Goal: Transaction & Acquisition: Purchase product/service

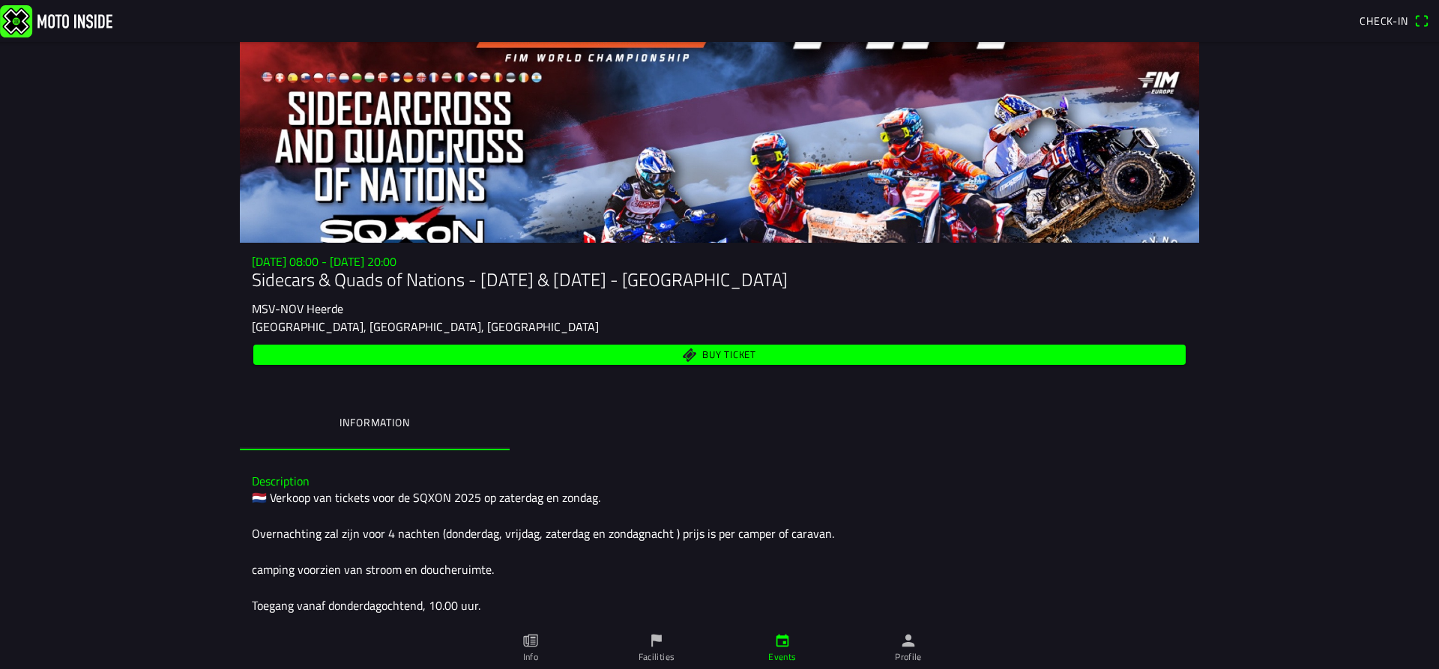
click at [695, 358] on span "Buy ticket" at bounding box center [719, 355] width 915 height 20
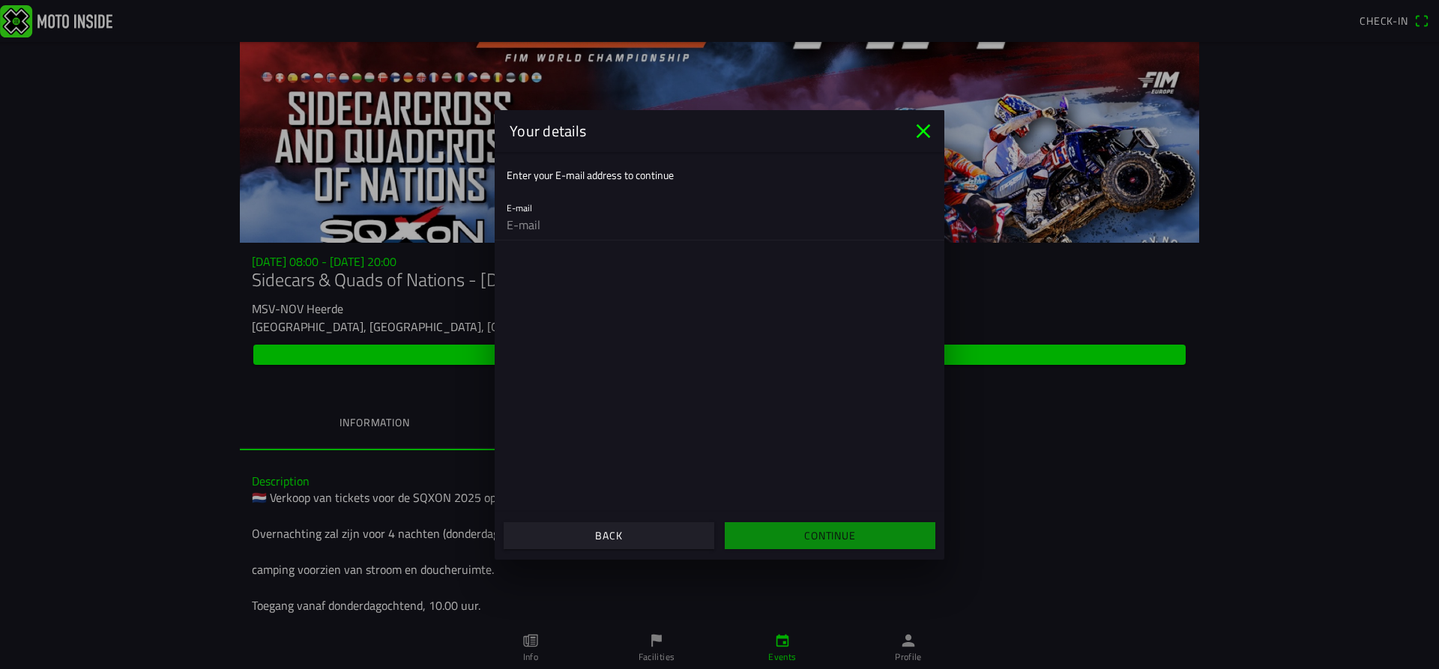
click at [922, 130] on icon "close" at bounding box center [924, 131] width 14 height 14
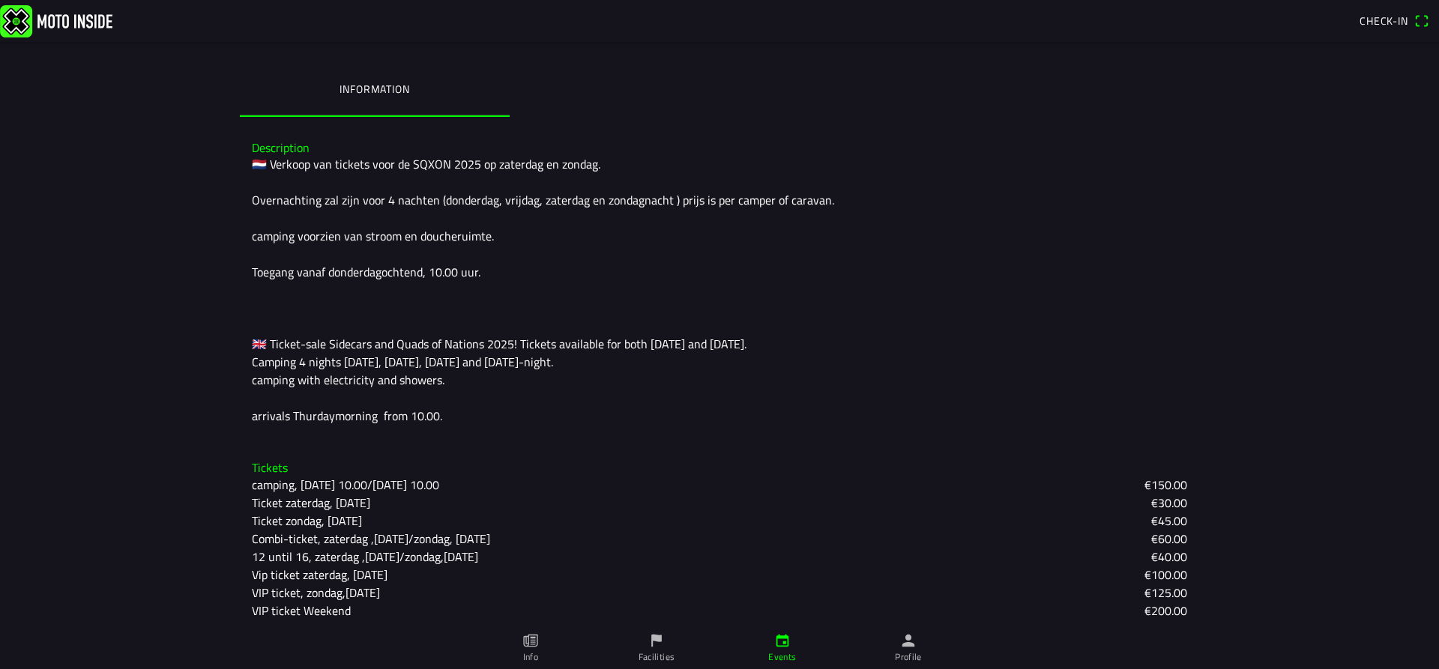
scroll to position [338, 0]
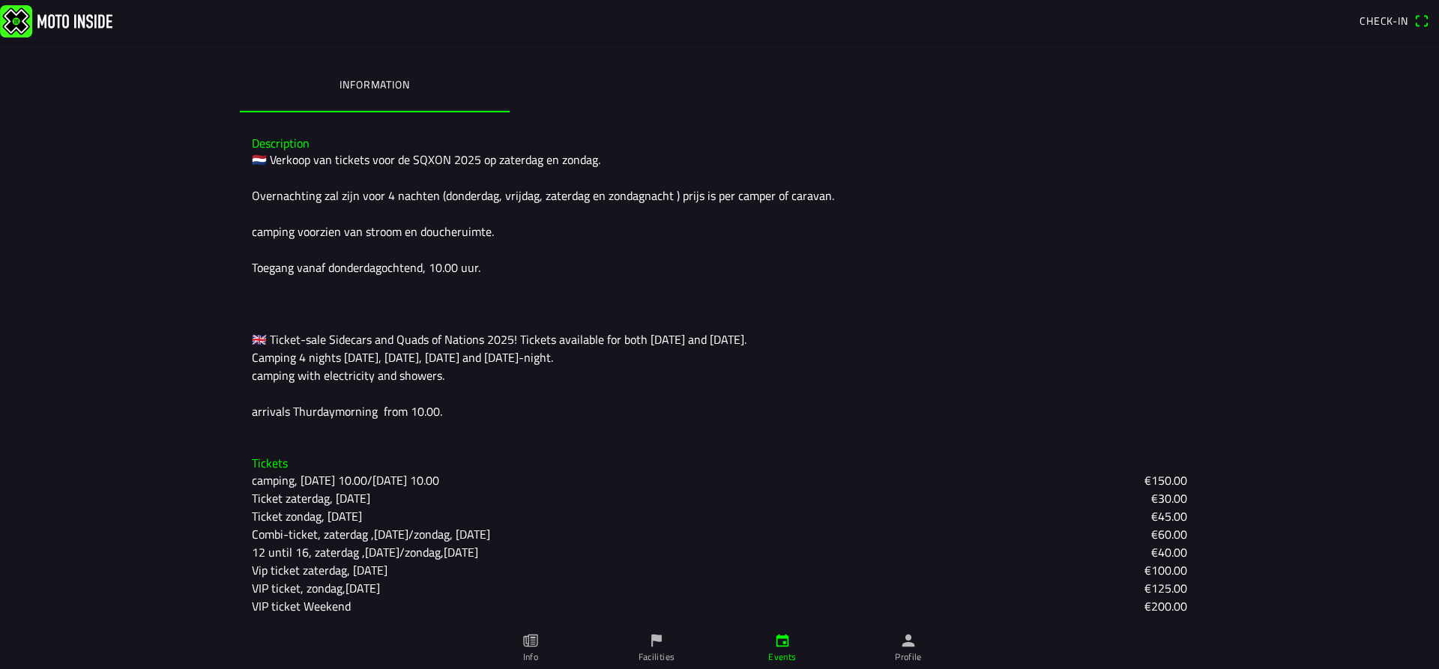
click at [0, 0] on slot "VIP ticket, zondag,[DATE]" at bounding box center [0, 0] width 0 height 0
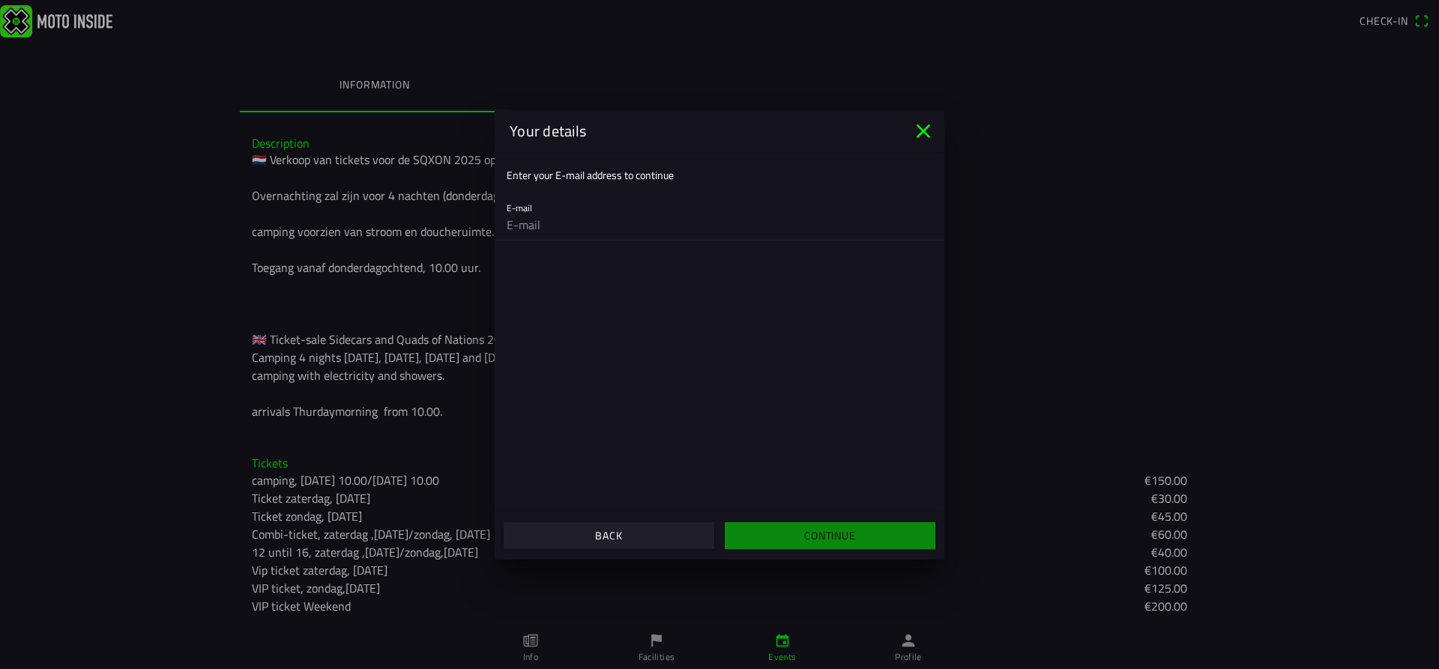
click at [919, 128] on icon "close" at bounding box center [923, 131] width 24 height 24
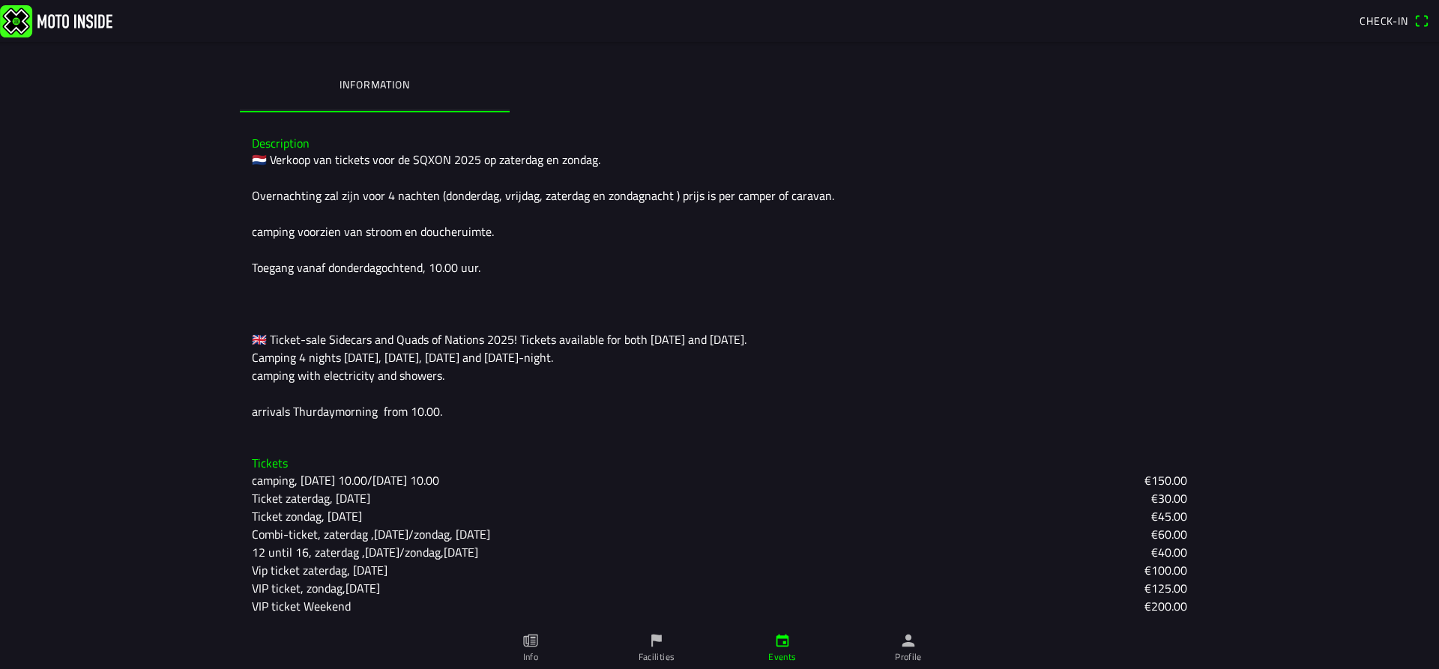
scroll to position [0, 0]
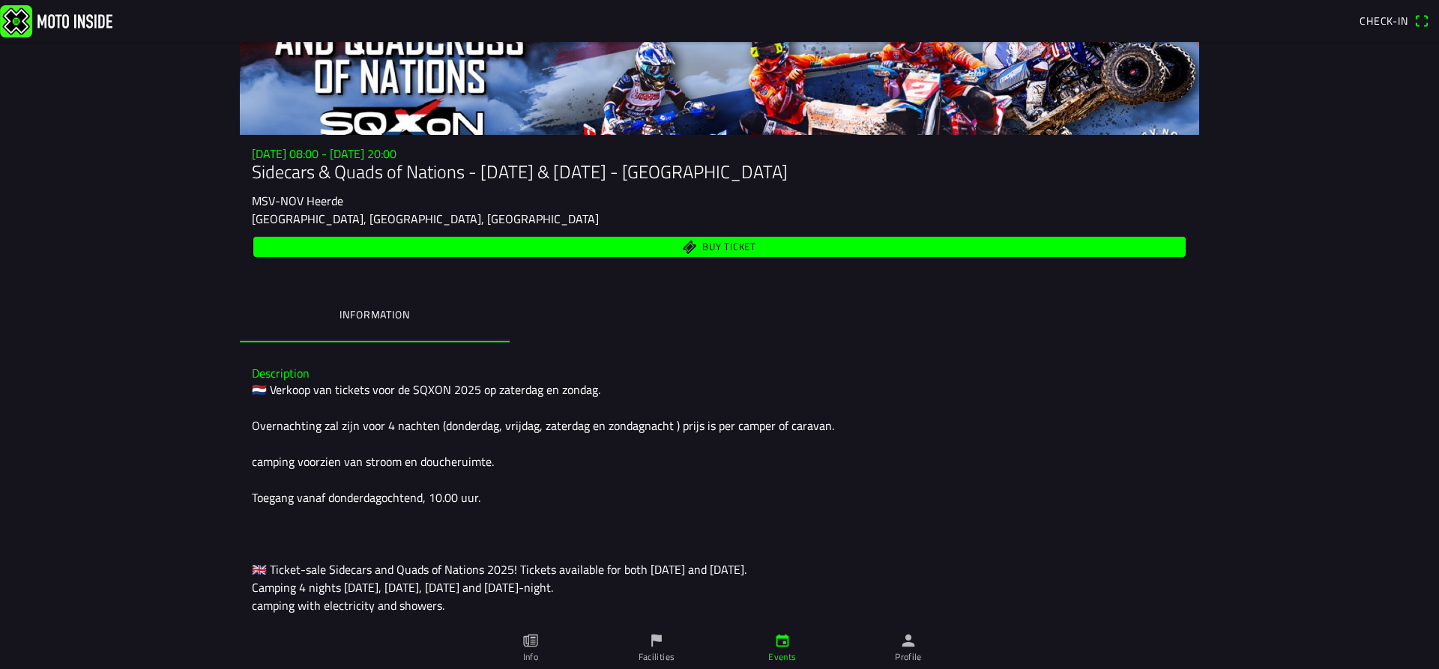
scroll to position [338, 0]
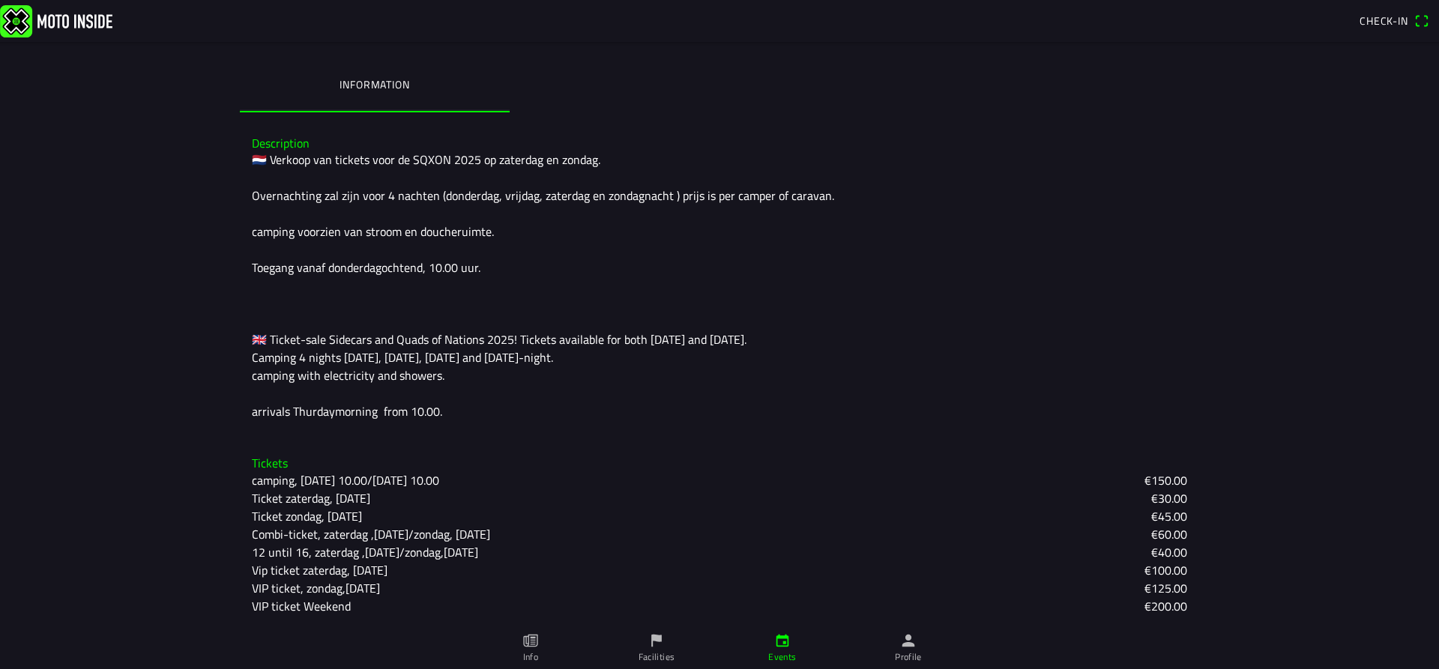
click at [524, 642] on icon "paper" at bounding box center [530, 641] width 14 height 13
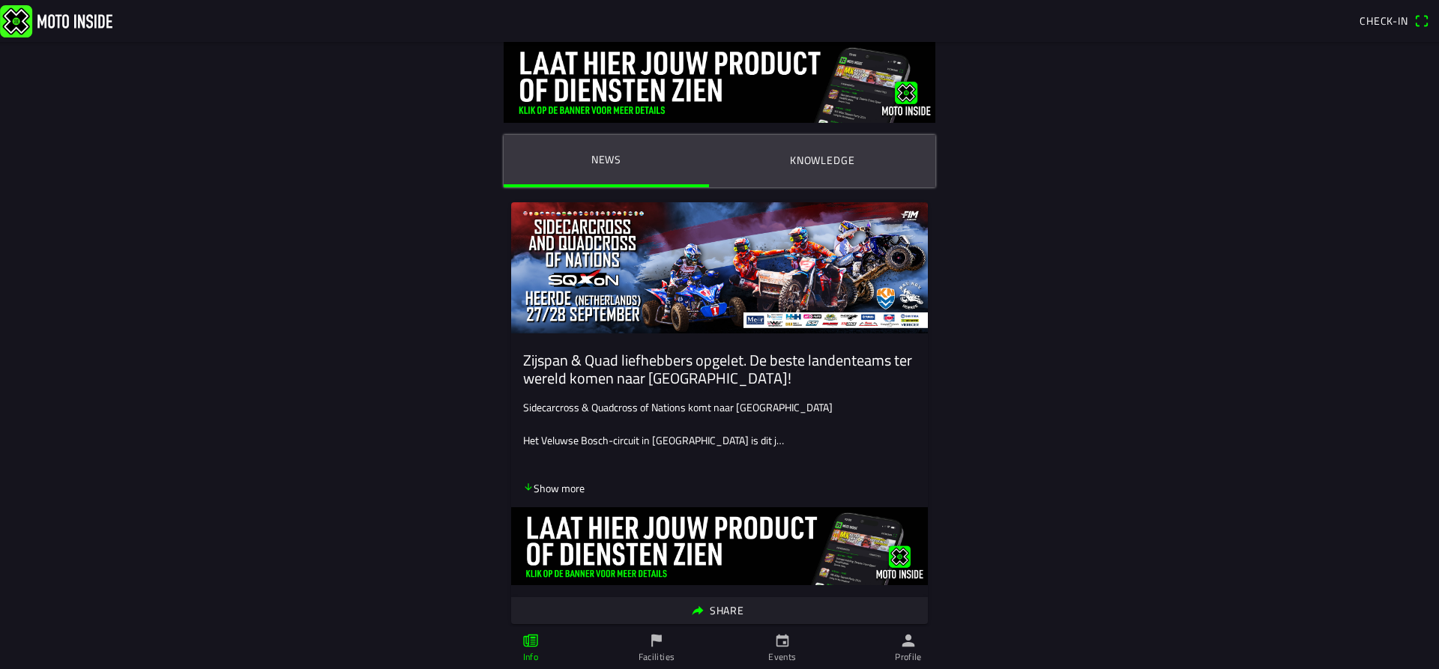
click at [548, 488] on p "Show more" at bounding box center [553, 488] width 61 height 16
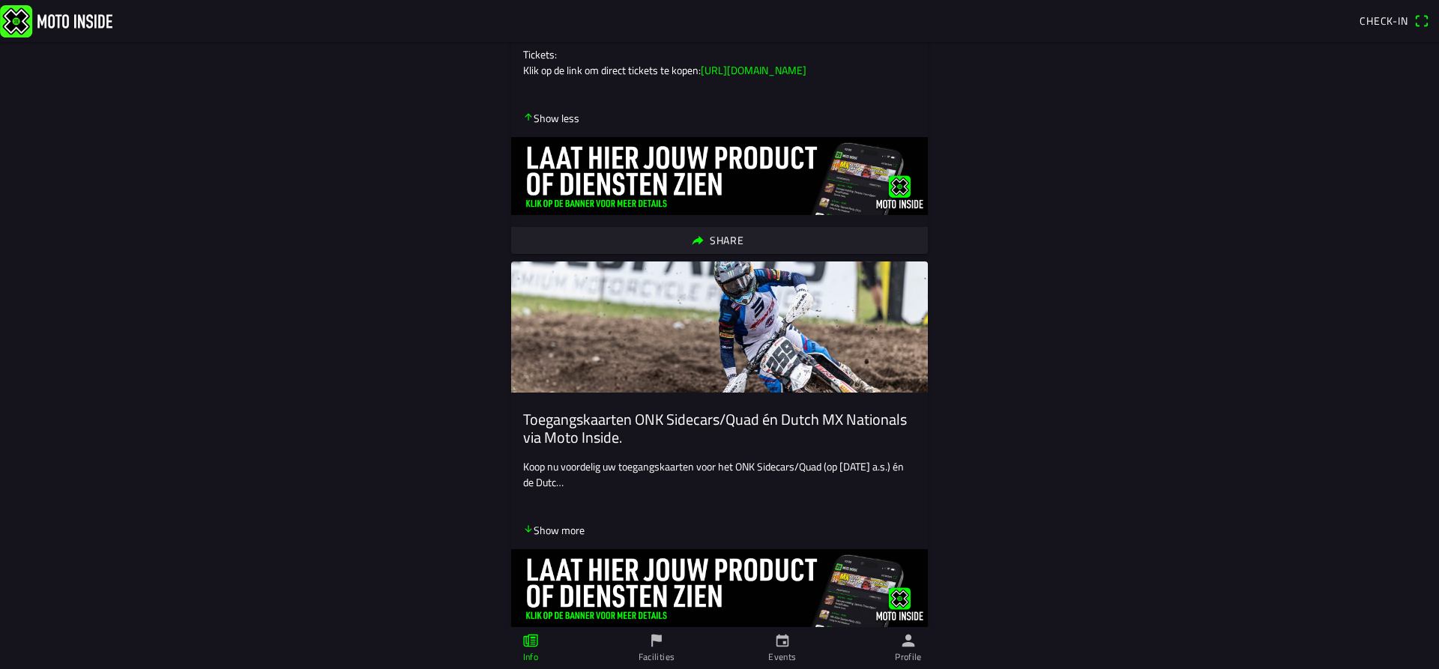
scroll to position [971, 0]
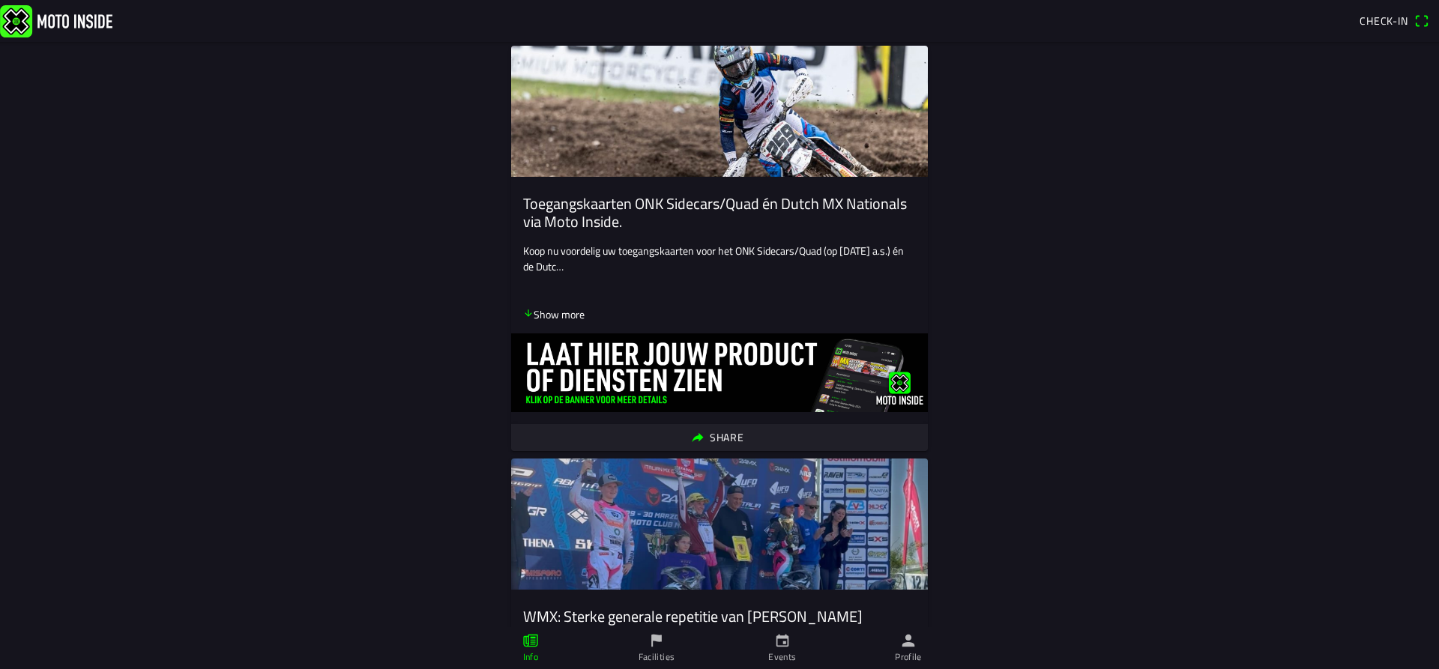
click at [642, 412] on img at bounding box center [719, 373] width 417 height 78
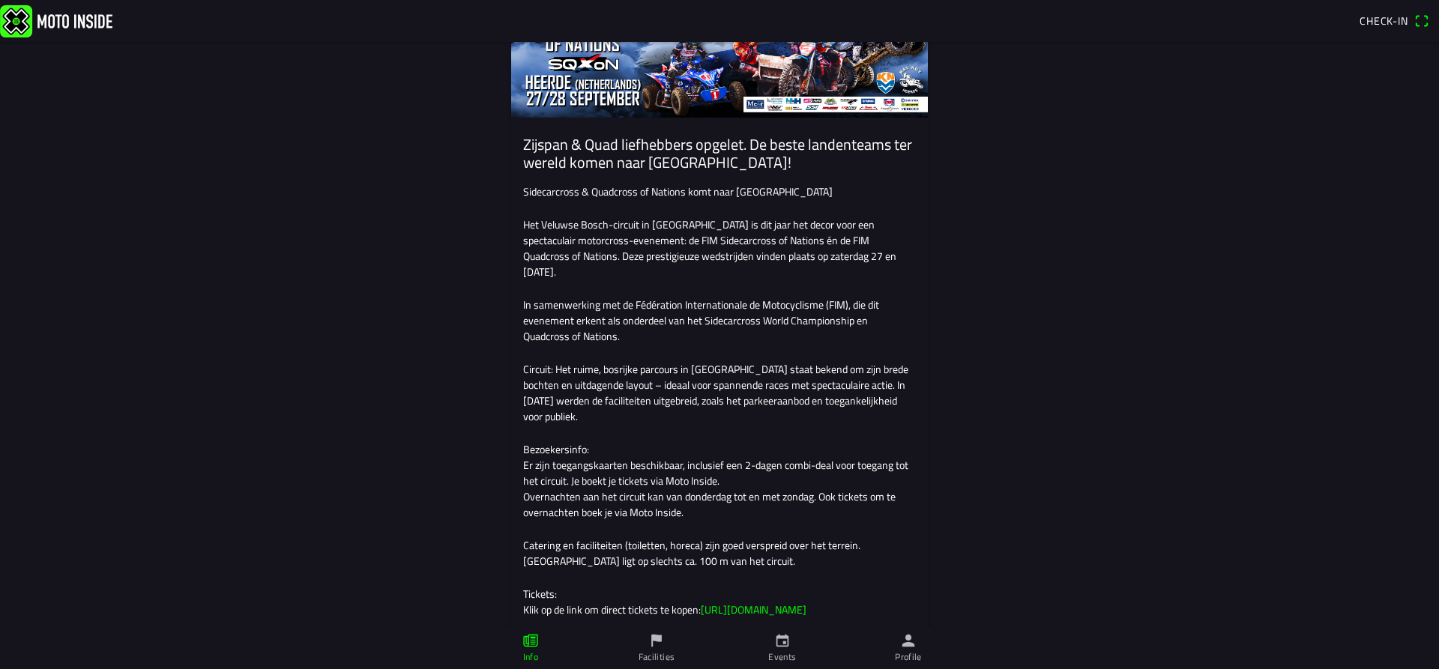
scroll to position [0, 0]
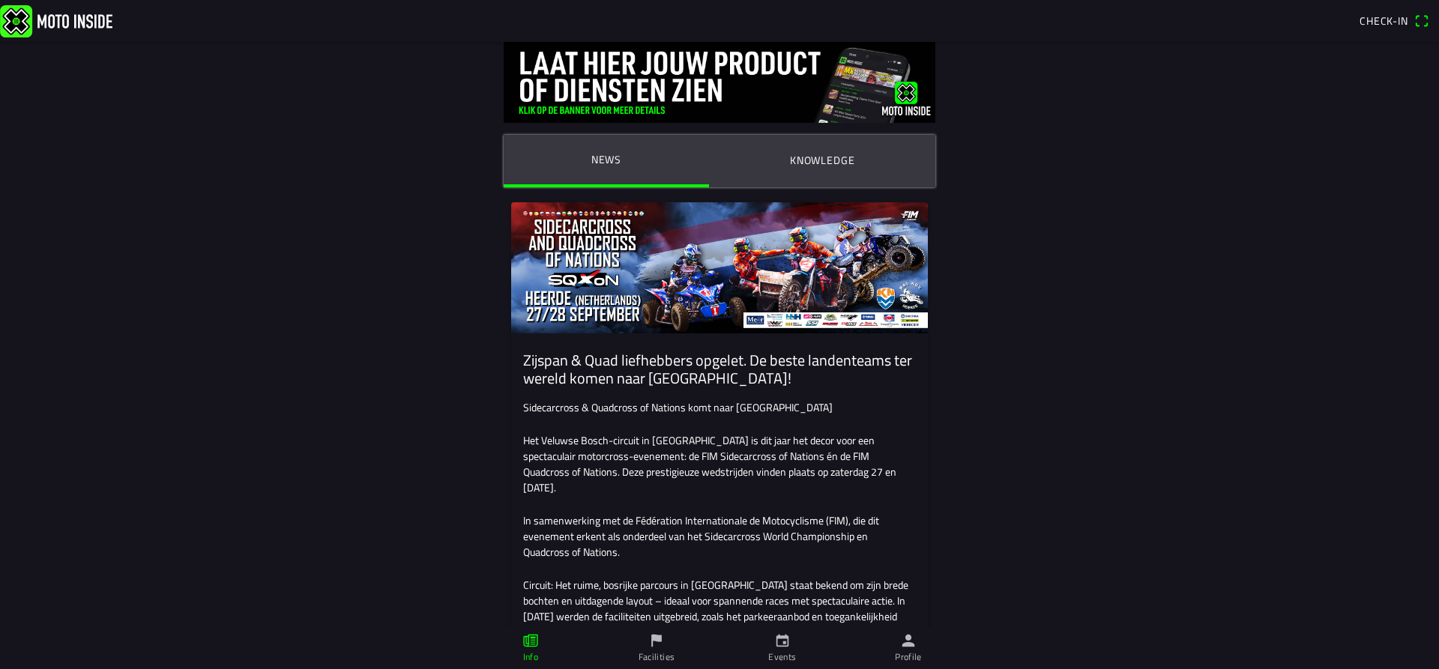
click at [783, 655] on ion-label "Events" at bounding box center [782, 657] width 28 height 13
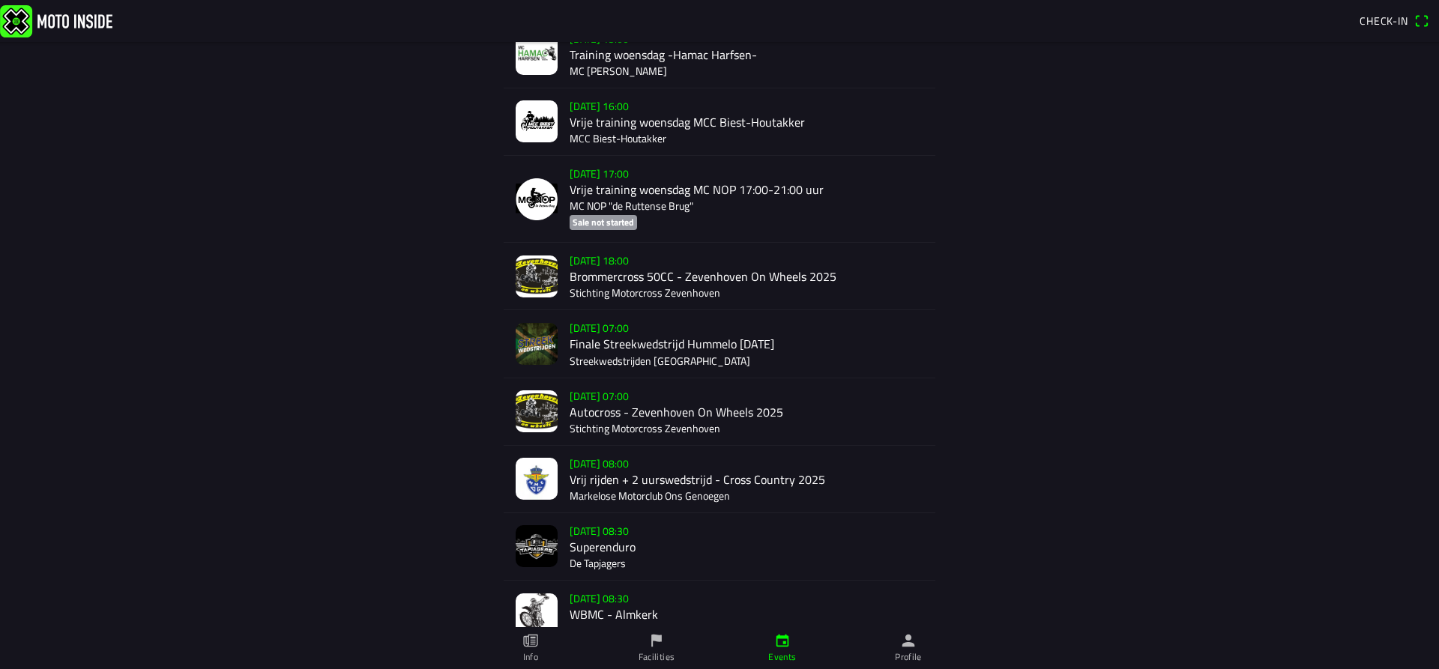
scroll to position [1429, 0]
